Goal: Answer question/provide support: Share knowledge or assist other users

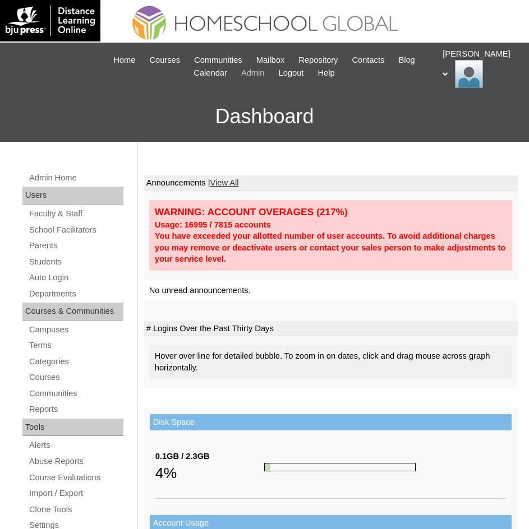
click at [246, 71] on span "Admin" at bounding box center [253, 73] width 24 height 13
click at [51, 258] on link "Students" at bounding box center [75, 262] width 95 height 14
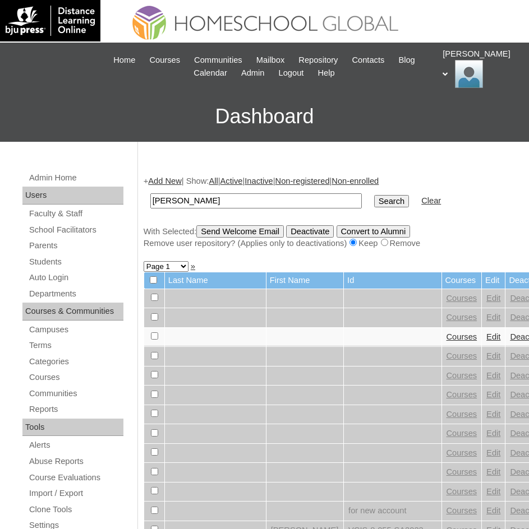
type input "Sophie Isabelle"
click at [374, 202] on input "Search" at bounding box center [391, 201] width 35 height 12
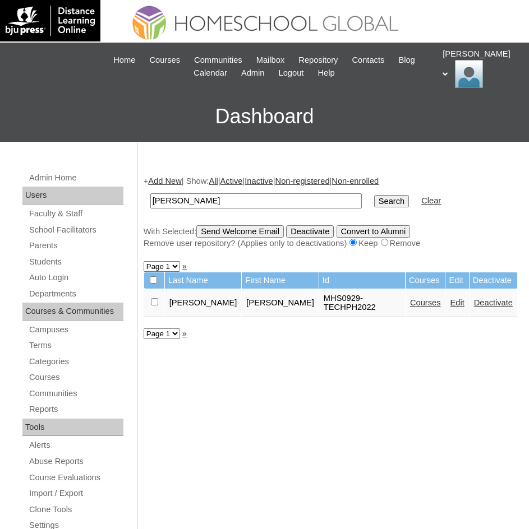
click at [410, 298] on link "Courses" at bounding box center [425, 302] width 31 height 9
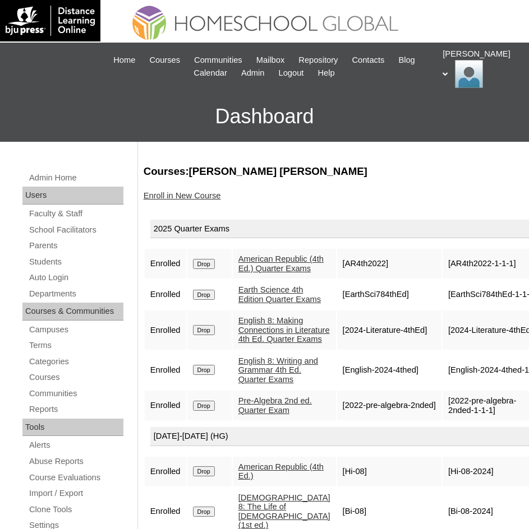
click at [271, 267] on link "American Republic (4th Ed.) Quarter Exams" at bounding box center [280, 263] width 85 height 18
click at [64, 278] on link "Auto Login" at bounding box center [75, 278] width 95 height 14
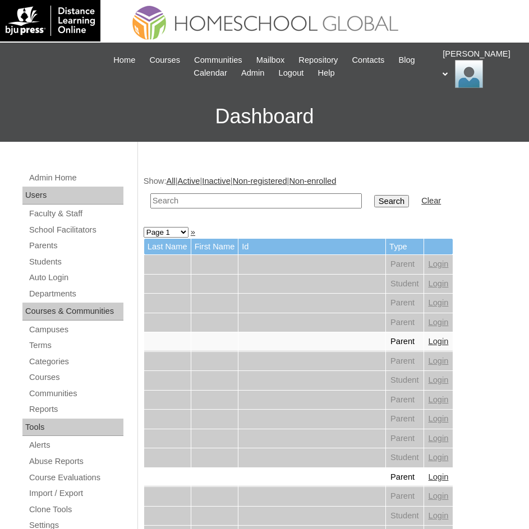
paste input "Sophie Isabelle"
type input "[PERSON_NAME]"
click at [368, 193] on td "Search" at bounding box center [391, 201] width 46 height 26
click at [374, 197] on input "Search" at bounding box center [391, 201] width 35 height 12
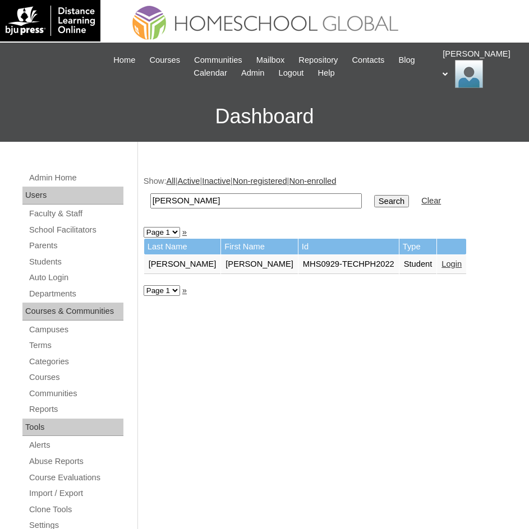
click at [441, 262] on link "Login" at bounding box center [451, 263] width 20 height 9
